Goal: Task Accomplishment & Management: Manage account settings

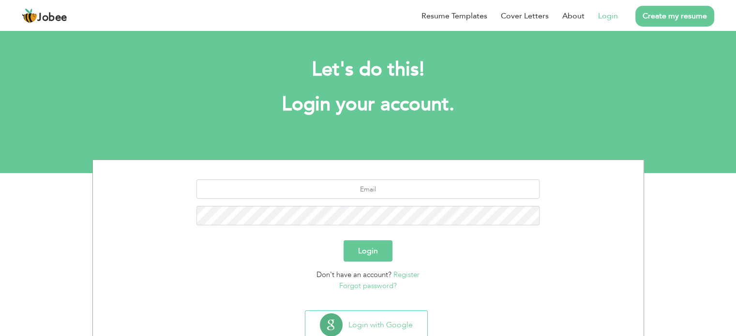
click at [605, 18] on link "Login" at bounding box center [608, 16] width 20 height 12
click at [401, 184] on input "text" at bounding box center [368, 189] width 343 height 19
type input "[EMAIL_ADDRESS][DOMAIN_NAME]"
click at [344, 241] on button "Login" at bounding box center [368, 251] width 49 height 21
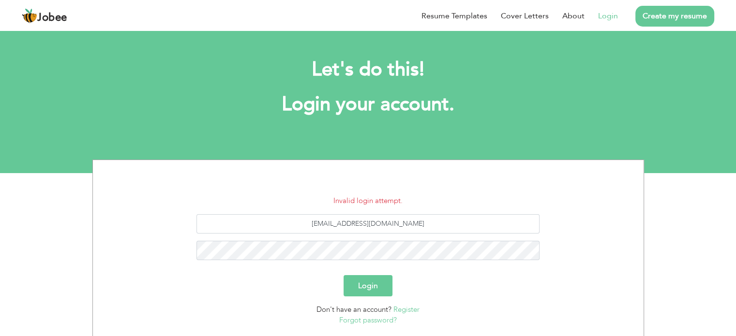
click at [372, 282] on button "Login" at bounding box center [368, 285] width 49 height 21
click at [344, 275] on button "Login" at bounding box center [368, 285] width 49 height 21
click at [366, 321] on link "Forgot password?" at bounding box center [368, 321] width 58 height 10
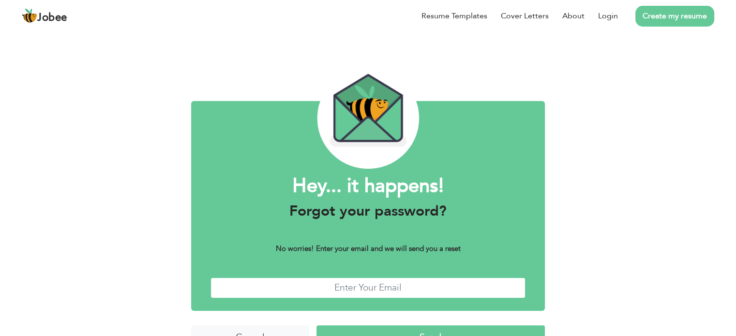
click at [360, 284] on input "text" at bounding box center [368, 288] width 315 height 21
type input "[EMAIL_ADDRESS][DOMAIN_NAME]"
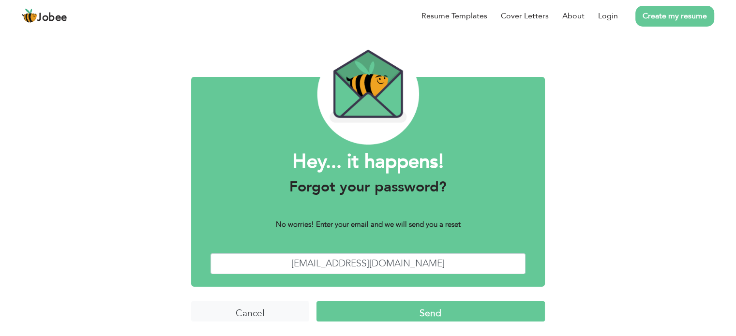
click at [397, 312] on input "Send" at bounding box center [431, 312] width 229 height 21
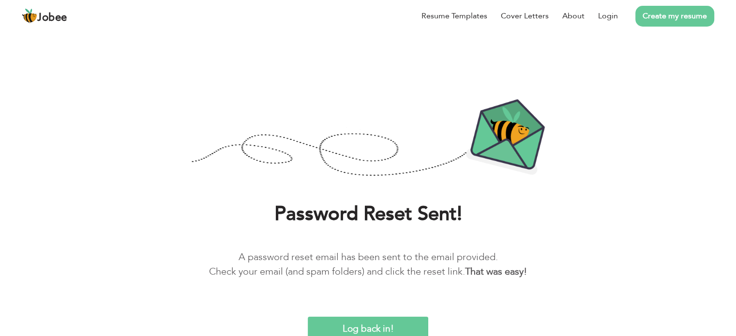
scroll to position [1, 0]
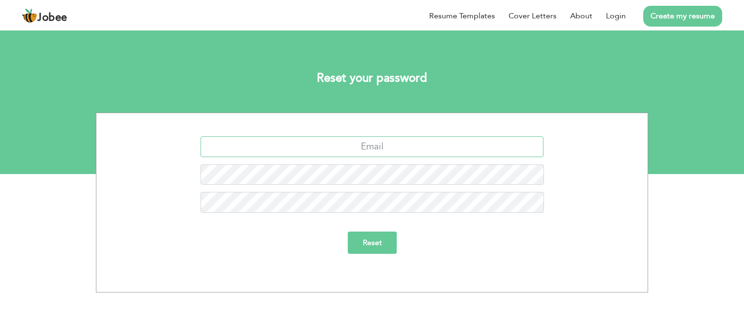
click at [383, 137] on input "text" at bounding box center [371, 147] width 343 height 21
type input "syedfarham3@gmail.com"
click at [370, 249] on input "Reset" at bounding box center [372, 243] width 49 height 22
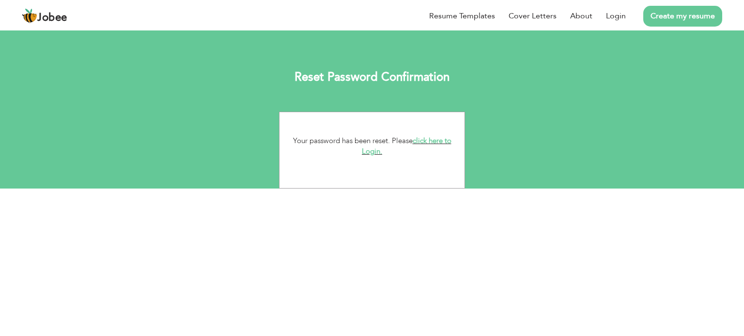
click at [420, 140] on link "click here to Login." at bounding box center [407, 146] width 90 height 21
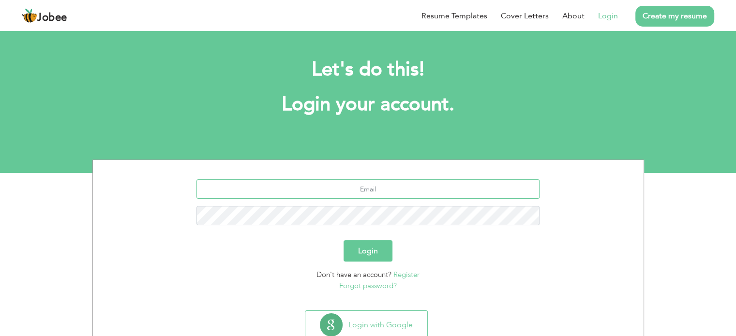
click at [424, 185] on input "text" at bounding box center [368, 189] width 343 height 19
type input "[EMAIL_ADDRESS][DOMAIN_NAME]"
click at [344, 241] on button "Login" at bounding box center [368, 251] width 49 height 21
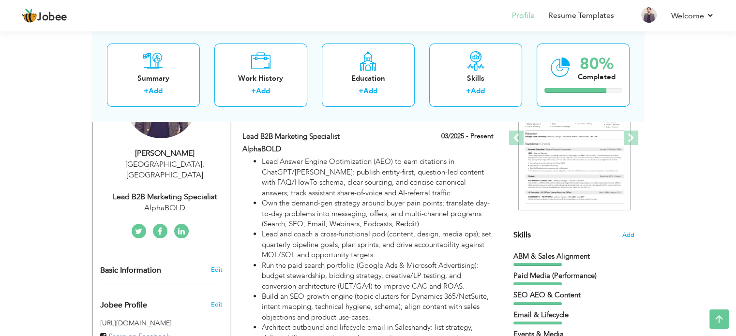
scroll to position [130, 0]
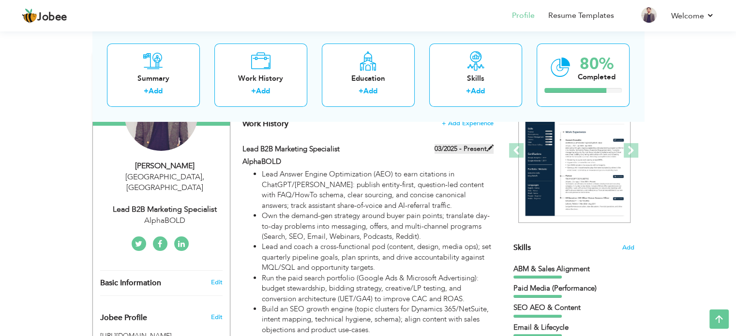
click at [454, 144] on label "03/2025 - Present" at bounding box center [464, 149] width 59 height 10
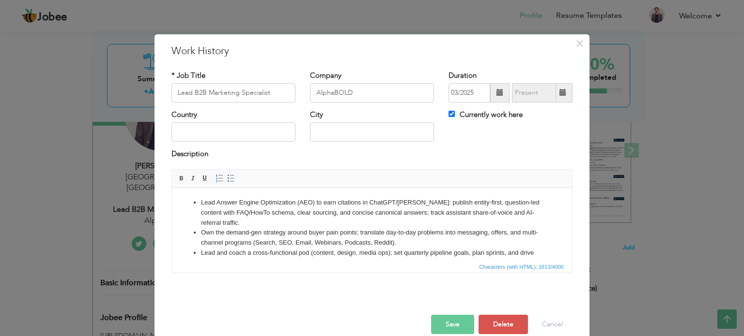
click at [496, 92] on span at bounding box center [499, 92] width 7 height 7
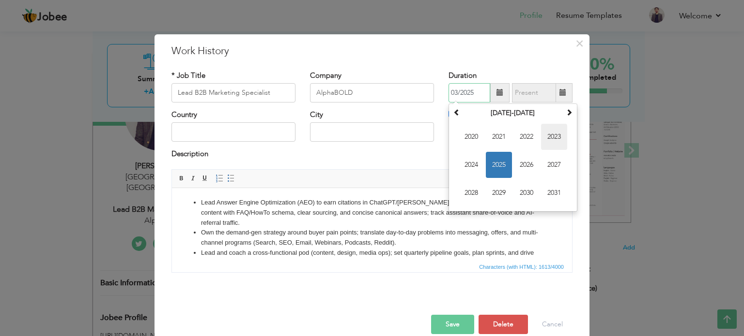
click at [552, 136] on span "2023" at bounding box center [554, 137] width 26 height 26
click at [496, 193] on span "Oct" at bounding box center [499, 193] width 26 height 26
type input "10/2023"
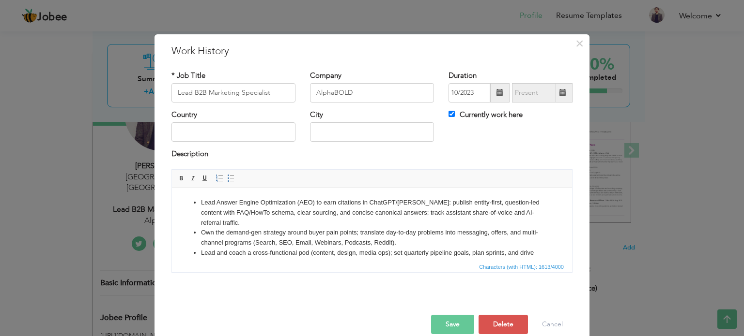
click at [445, 326] on button "Save" at bounding box center [452, 324] width 43 height 19
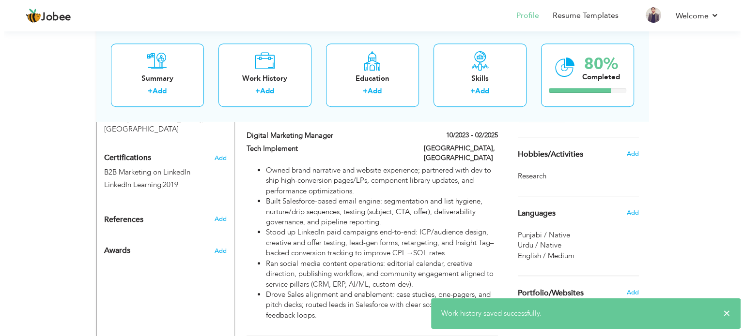
scroll to position [464, 0]
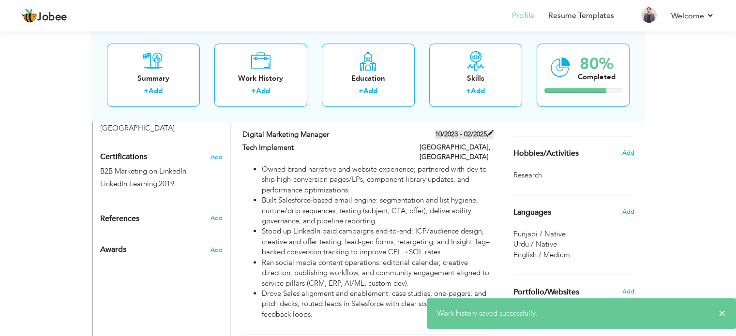
click at [491, 133] on span at bounding box center [490, 133] width 7 height 7
type input "Digital Marketing Manager"
type input "Tech Implement"
type input "02/2025"
type input "[GEOGRAPHIC_DATA]"
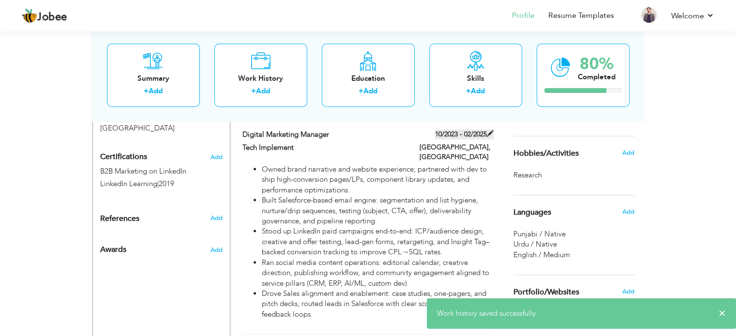
type input "[GEOGRAPHIC_DATA]"
checkbox input "false"
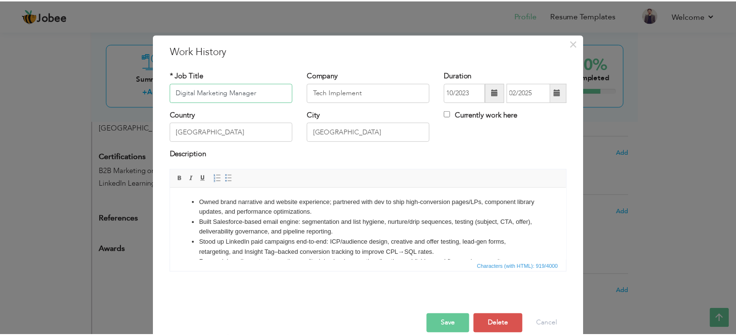
scroll to position [14, 0]
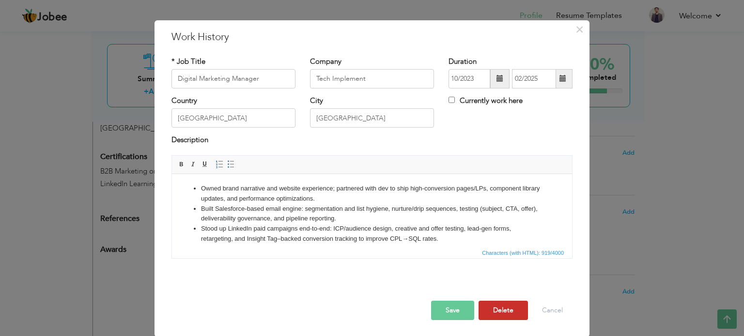
click at [497, 309] on button "Delete" at bounding box center [502, 310] width 49 height 19
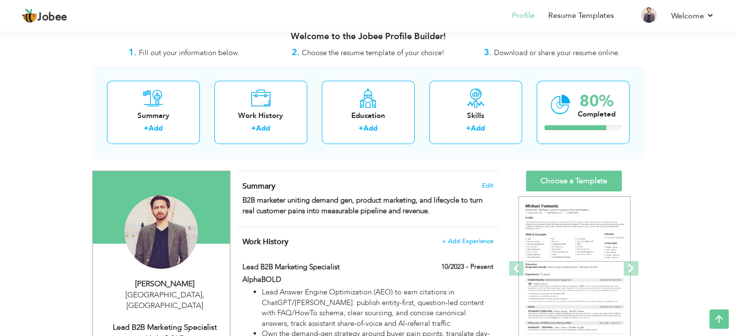
scroll to position [0, 0]
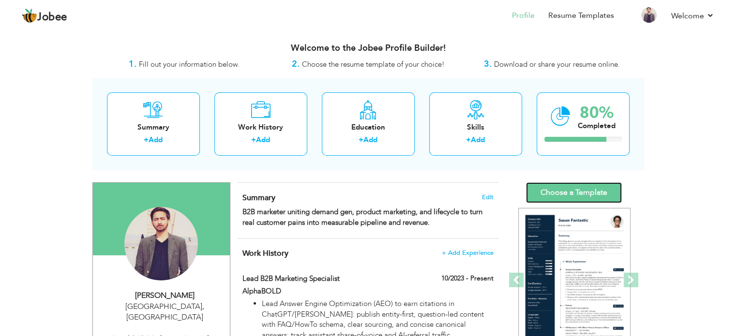
click at [564, 192] on link "Choose a Template" at bounding box center [574, 193] width 96 height 21
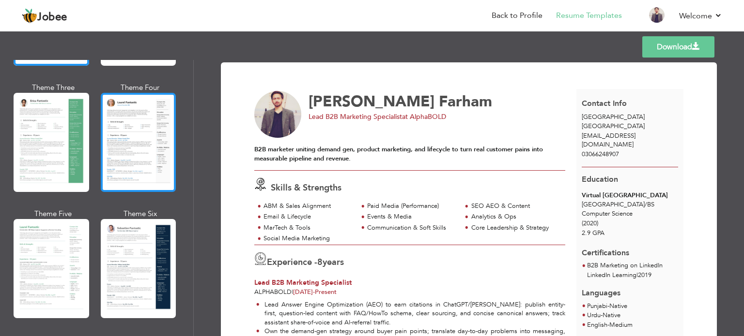
scroll to position [194, 0]
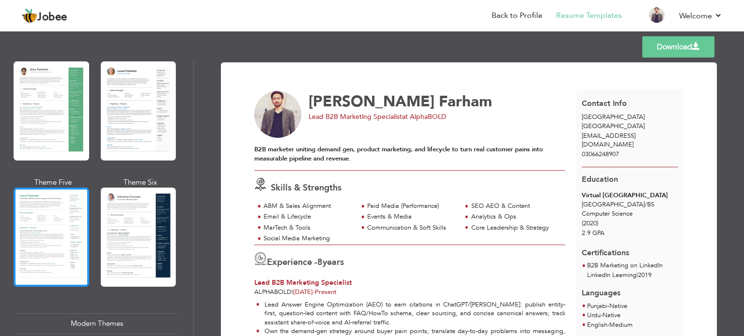
click at [47, 222] on div at bounding box center [52, 237] width 76 height 99
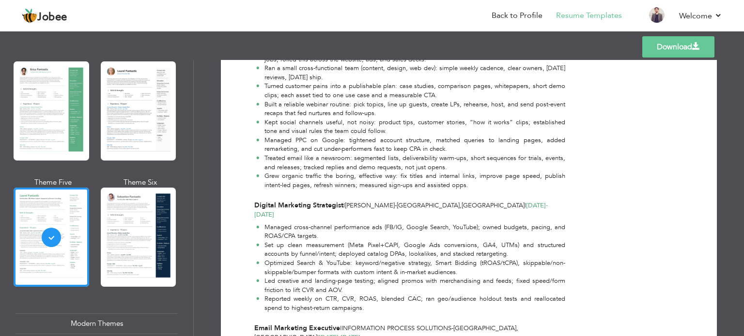
scroll to position [528, 0]
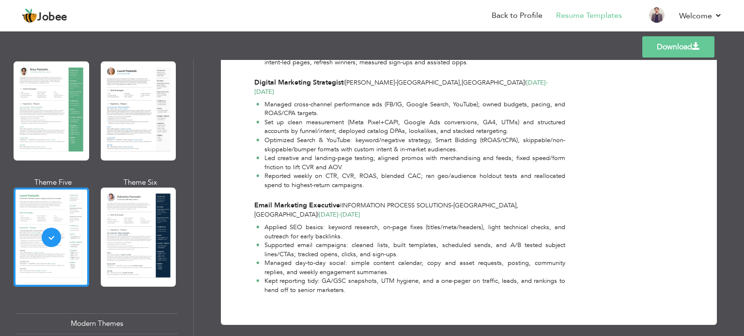
click at [658, 45] on link "Download" at bounding box center [678, 46] width 72 height 21
